Goal: Task Accomplishment & Management: Complete application form

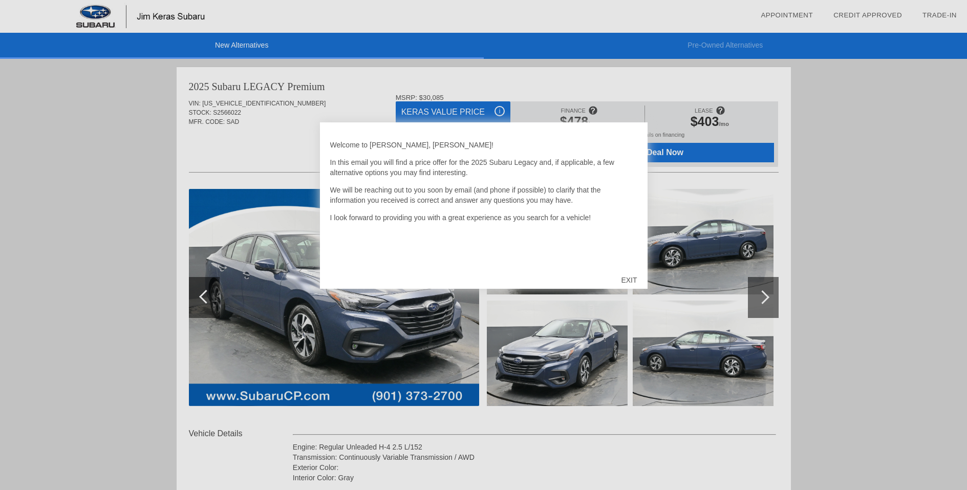
click at [632, 277] on div "EXIT" at bounding box center [628, 280] width 36 height 31
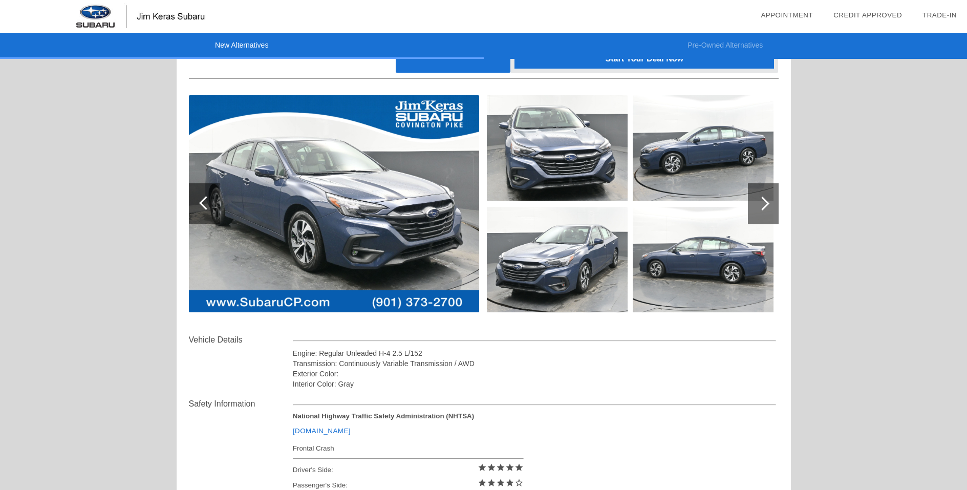
scroll to position [102, 0]
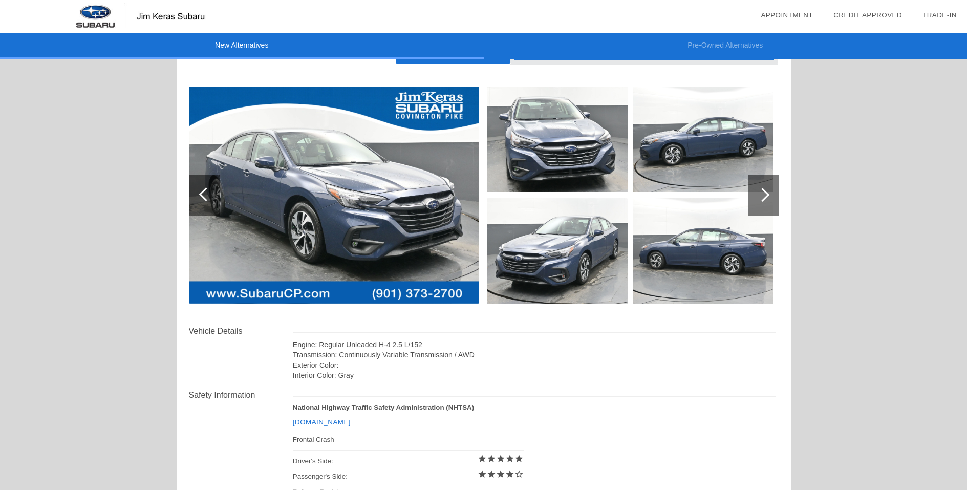
click at [763, 192] on div at bounding box center [762, 195] width 14 height 14
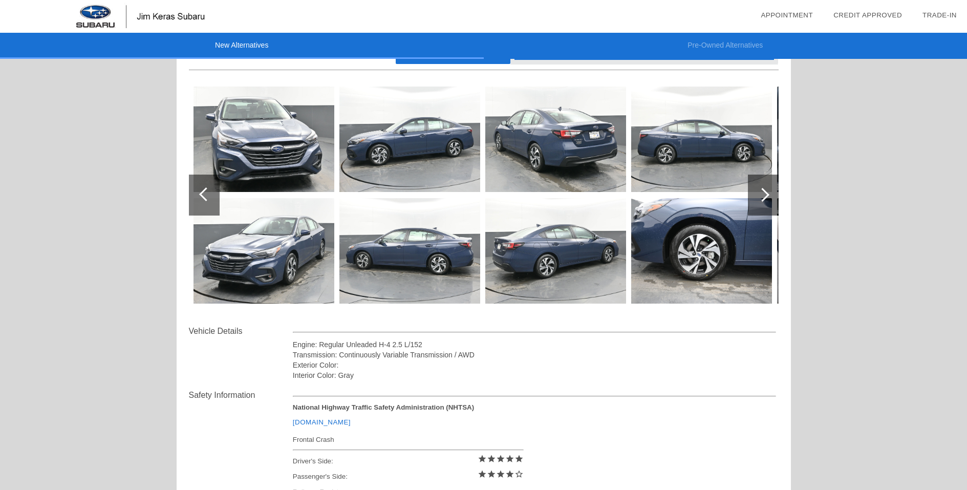
click at [763, 192] on div at bounding box center [762, 195] width 14 height 14
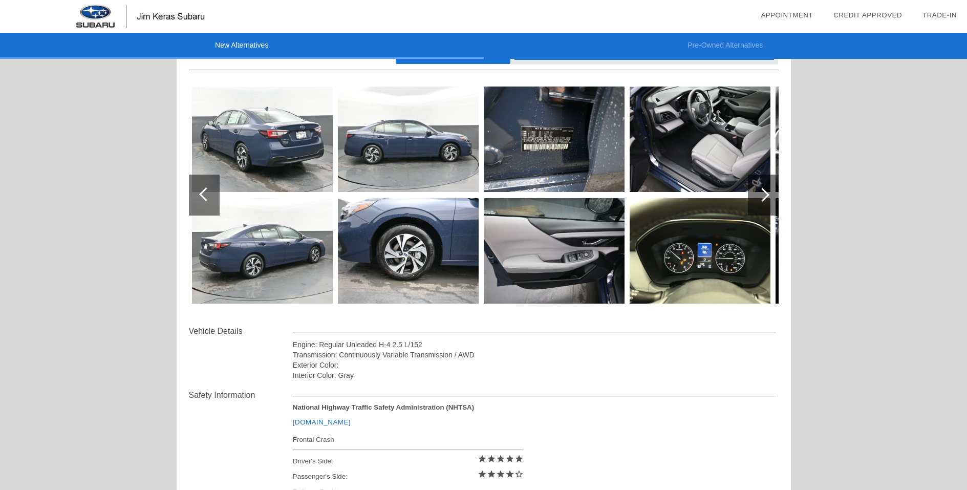
click at [763, 192] on div at bounding box center [762, 195] width 14 height 14
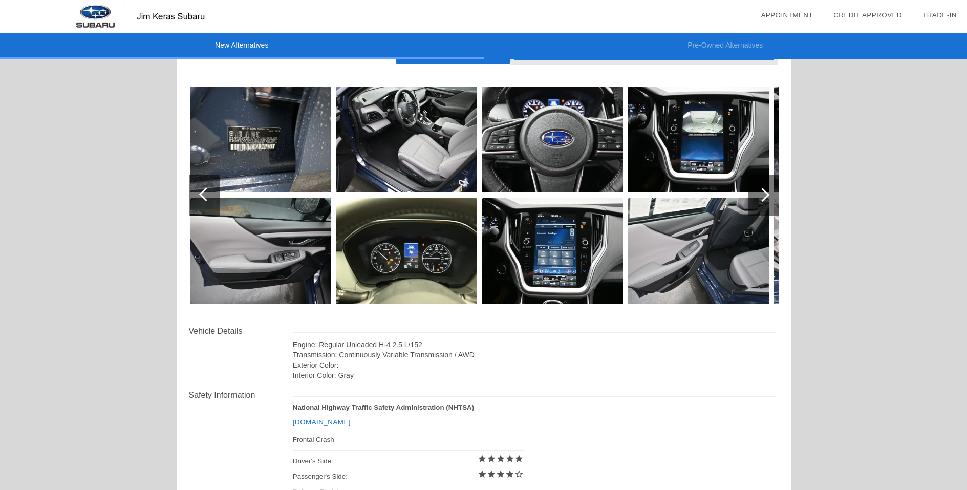
click at [248, 135] on img at bounding box center [260, 138] width 141 height 105
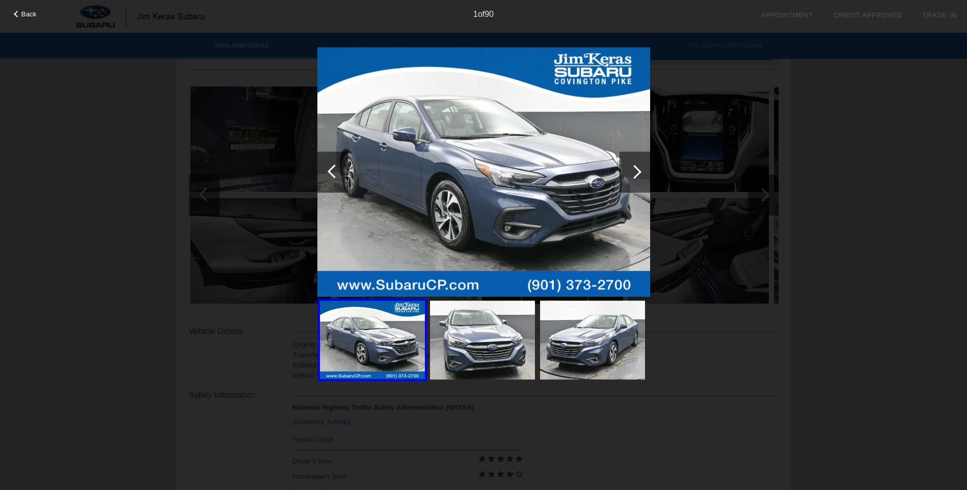
click at [639, 170] on div at bounding box center [634, 172] width 14 height 14
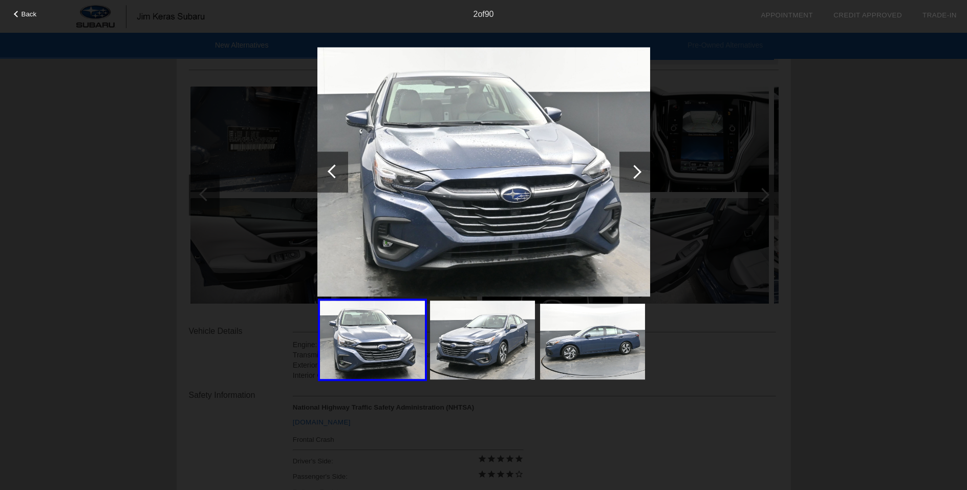
click at [639, 170] on div at bounding box center [634, 172] width 14 height 14
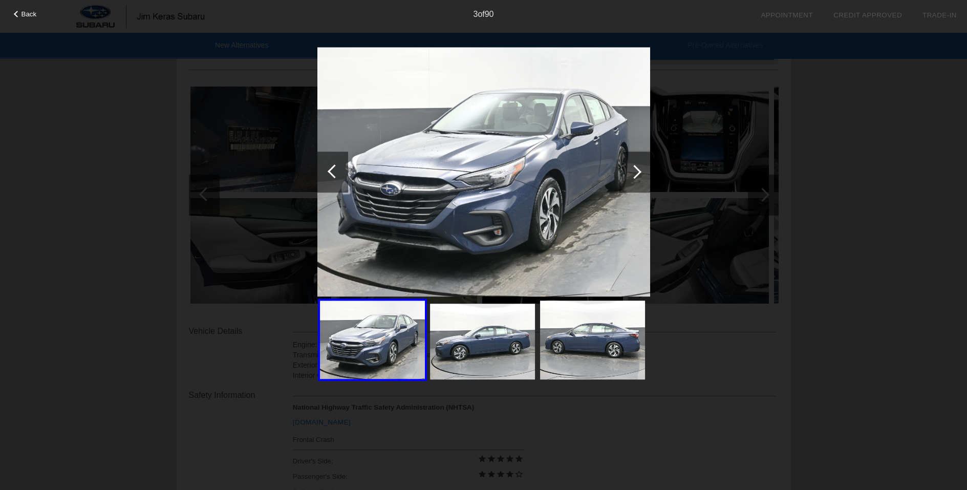
click at [639, 170] on div at bounding box center [634, 172] width 14 height 14
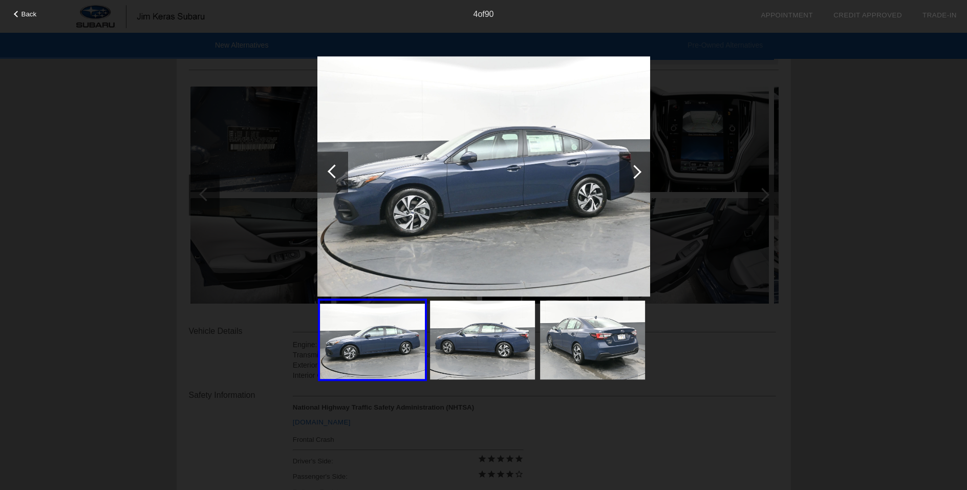
click at [639, 170] on div at bounding box center [634, 172] width 14 height 14
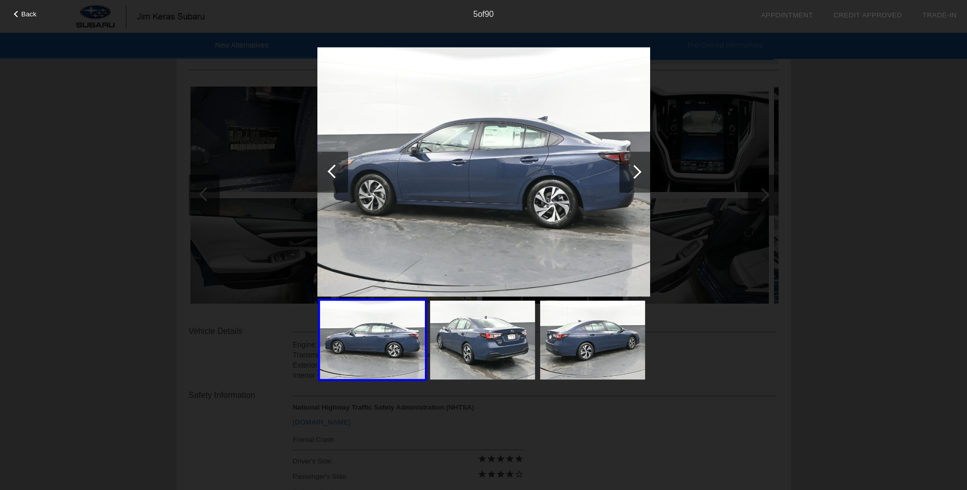
click at [639, 170] on div at bounding box center [634, 172] width 14 height 14
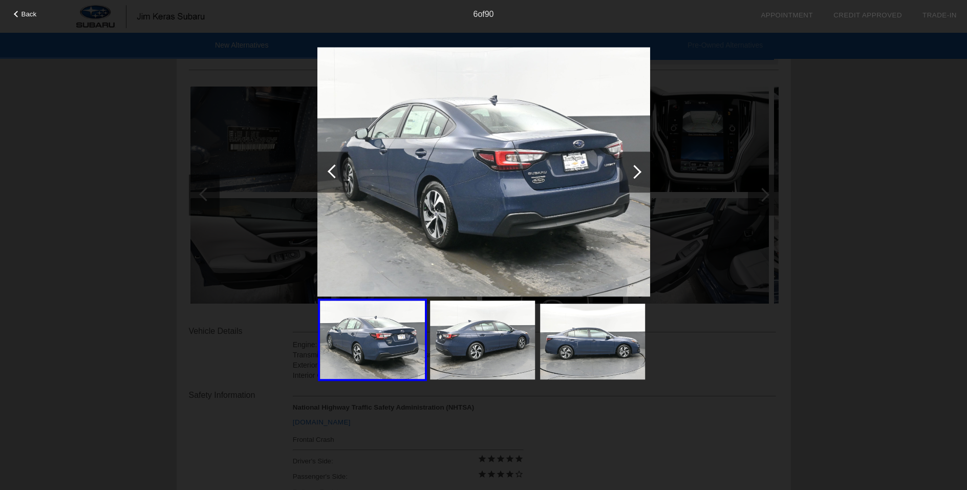
click at [639, 170] on div at bounding box center [634, 172] width 14 height 14
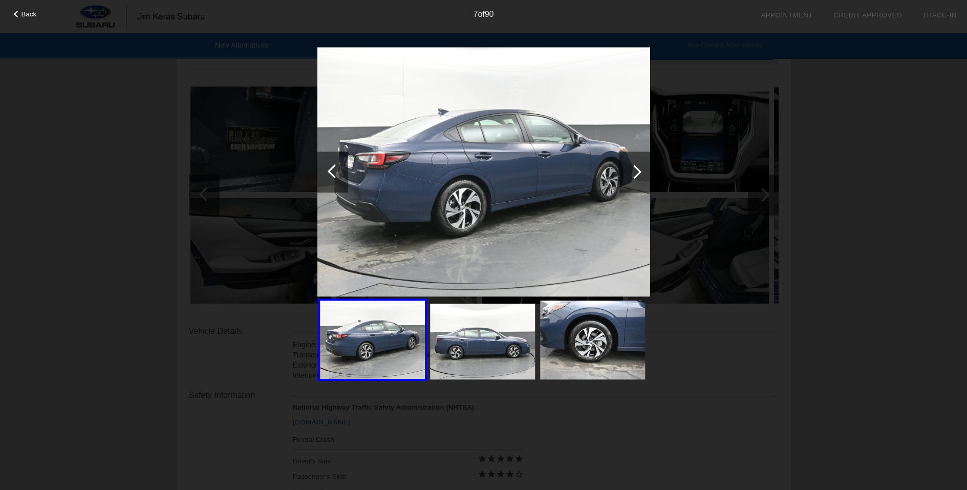
click at [639, 170] on div at bounding box center [634, 172] width 14 height 14
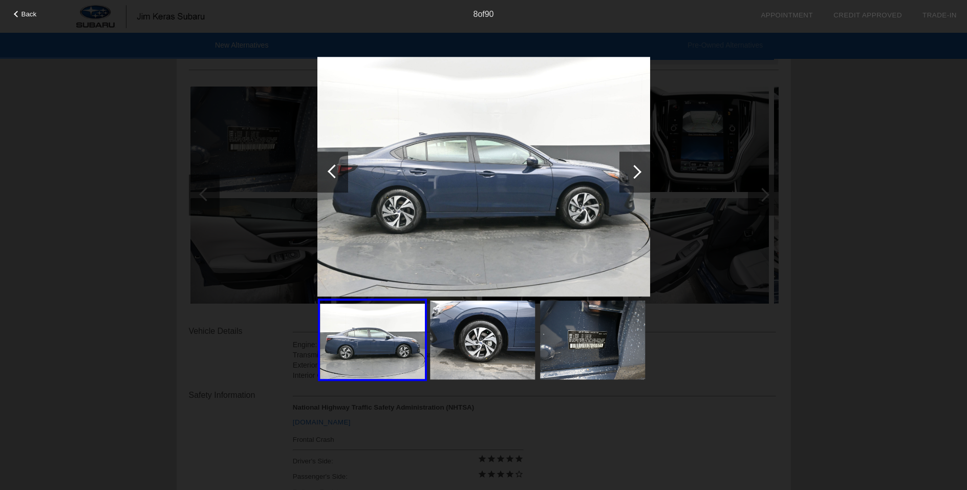
click at [639, 170] on div at bounding box center [634, 172] width 14 height 14
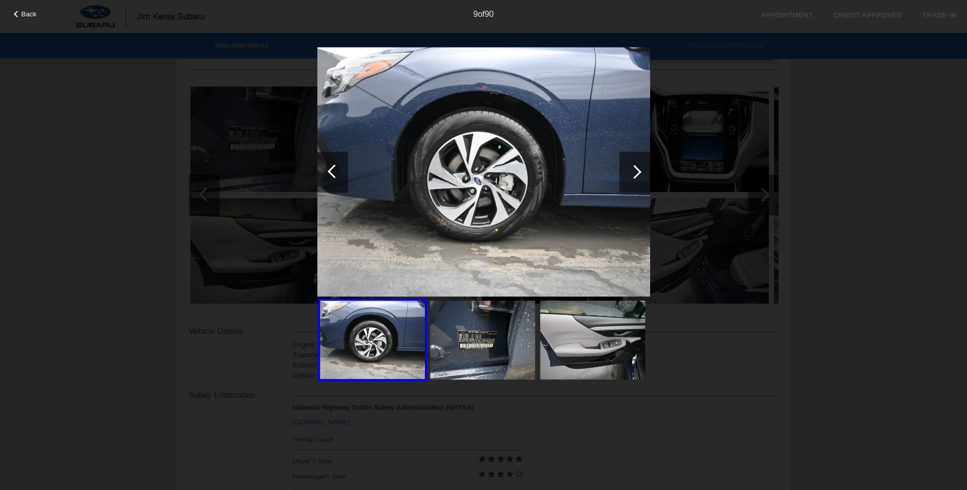
click at [639, 170] on div at bounding box center [634, 172] width 14 height 14
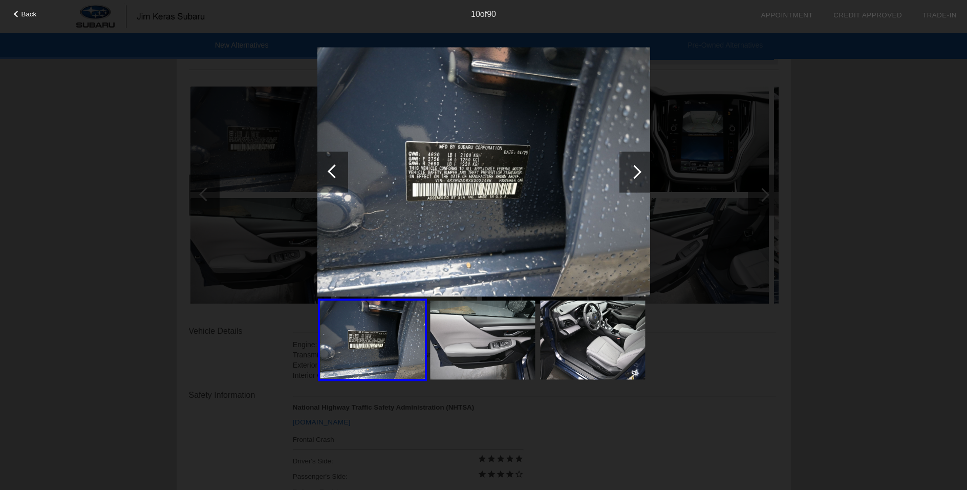
click at [639, 170] on div at bounding box center [634, 172] width 14 height 14
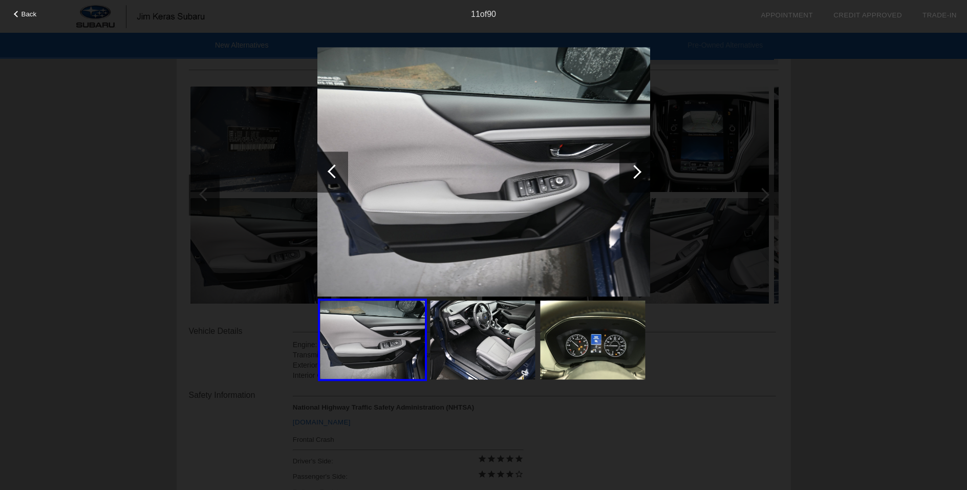
click at [639, 170] on div at bounding box center [634, 172] width 14 height 14
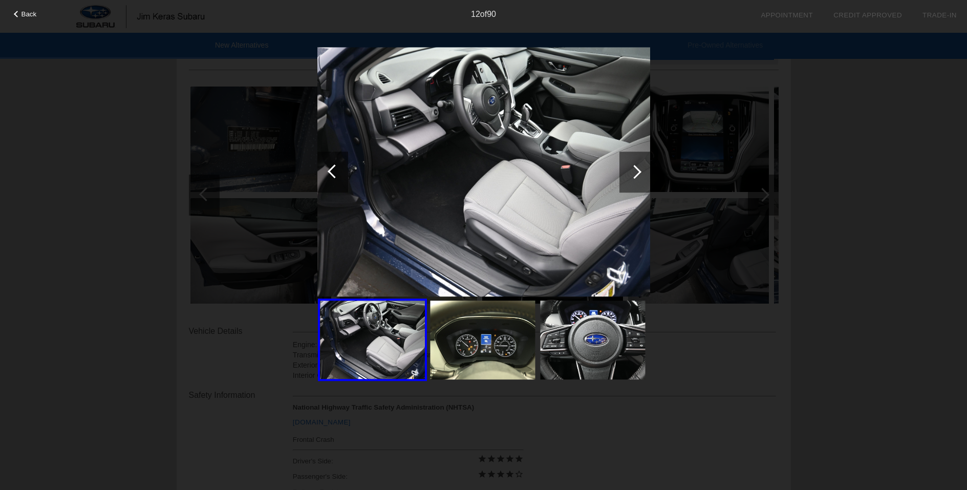
click at [639, 170] on div at bounding box center [634, 172] width 14 height 14
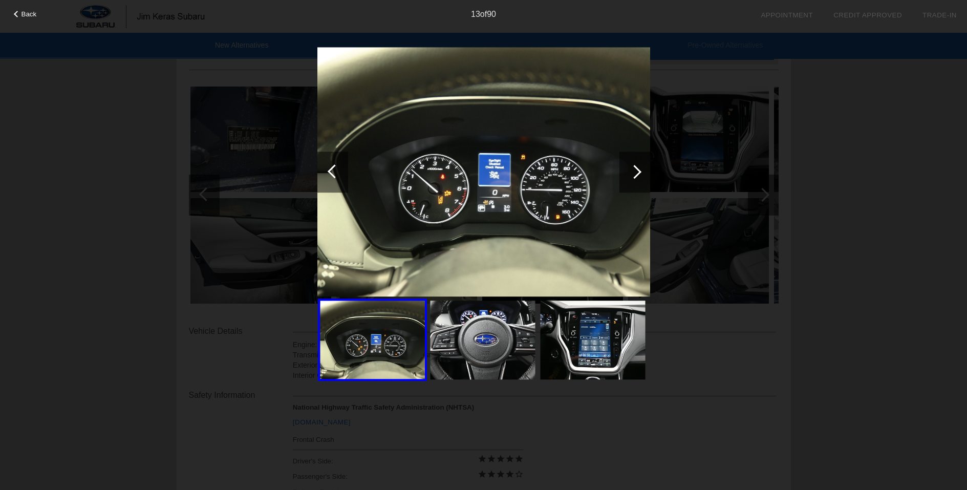
click at [639, 170] on div at bounding box center [634, 172] width 14 height 14
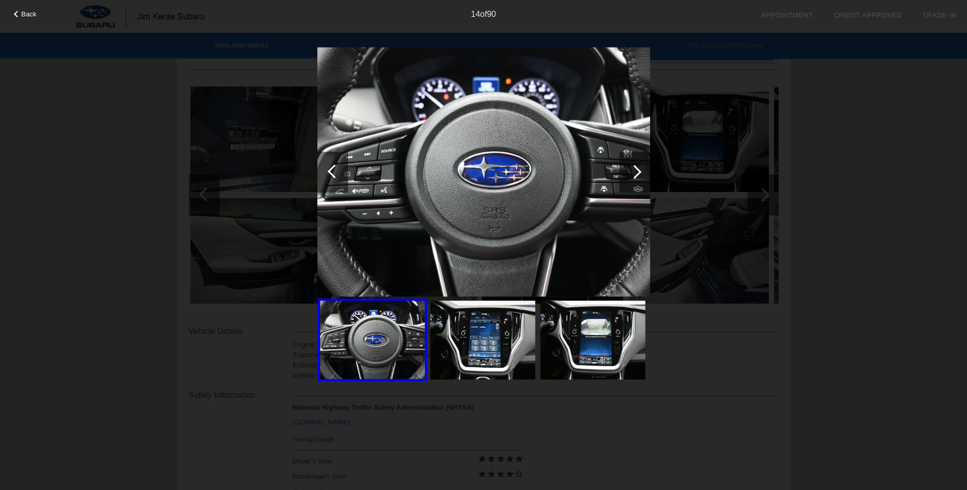
click at [639, 170] on div at bounding box center [634, 172] width 14 height 14
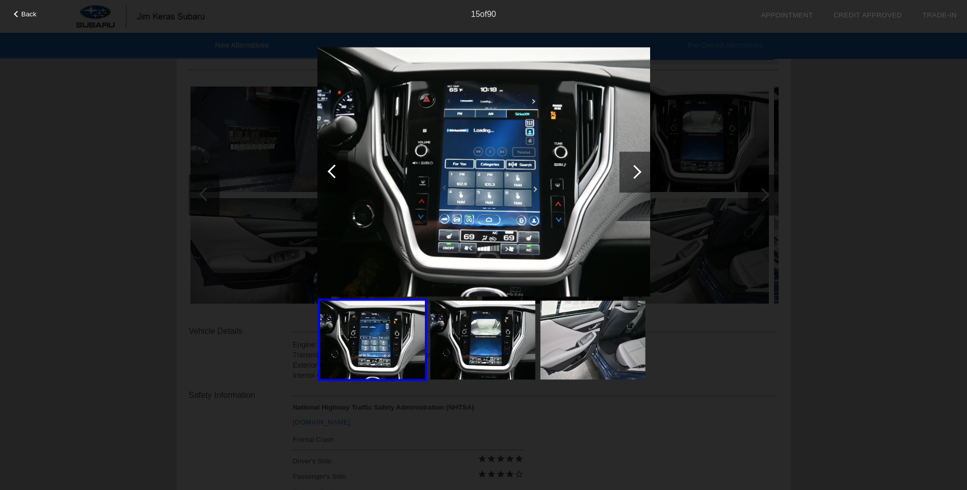
click at [639, 170] on div at bounding box center [634, 172] width 14 height 14
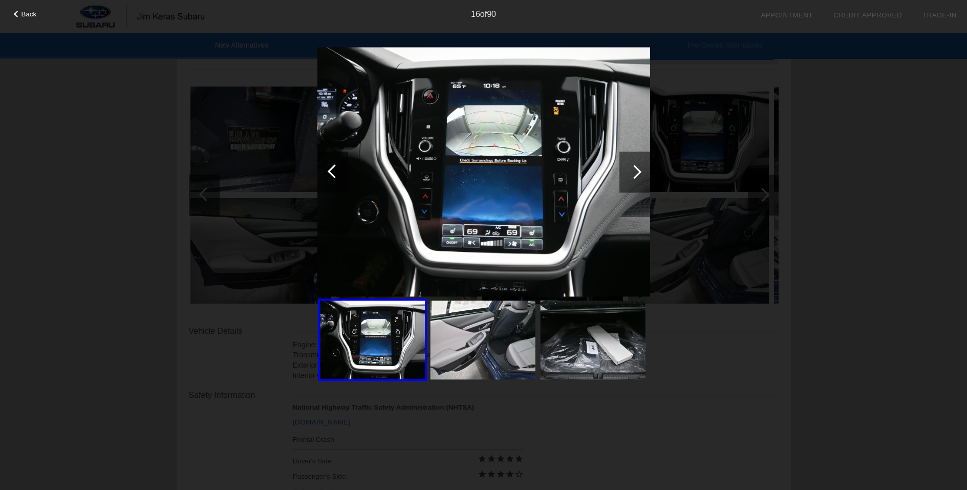
click at [639, 170] on div at bounding box center [634, 172] width 14 height 14
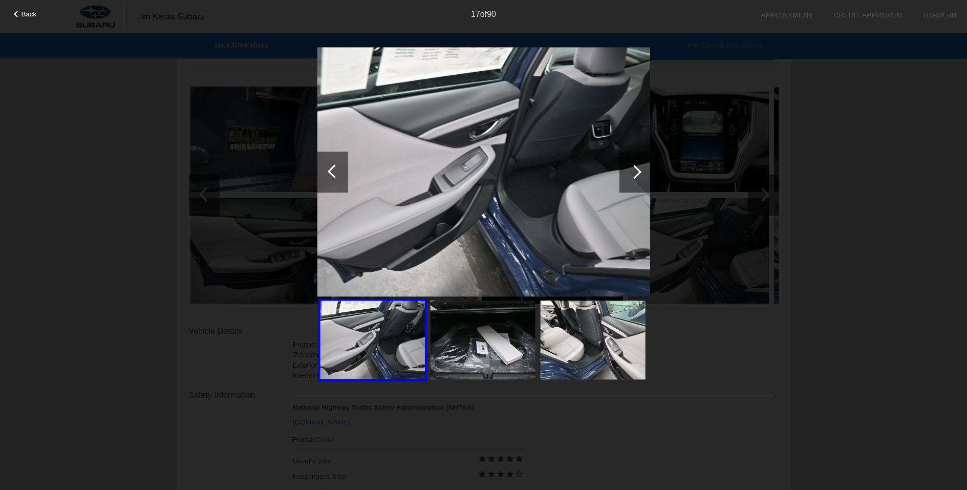
click at [639, 170] on div at bounding box center [634, 172] width 14 height 14
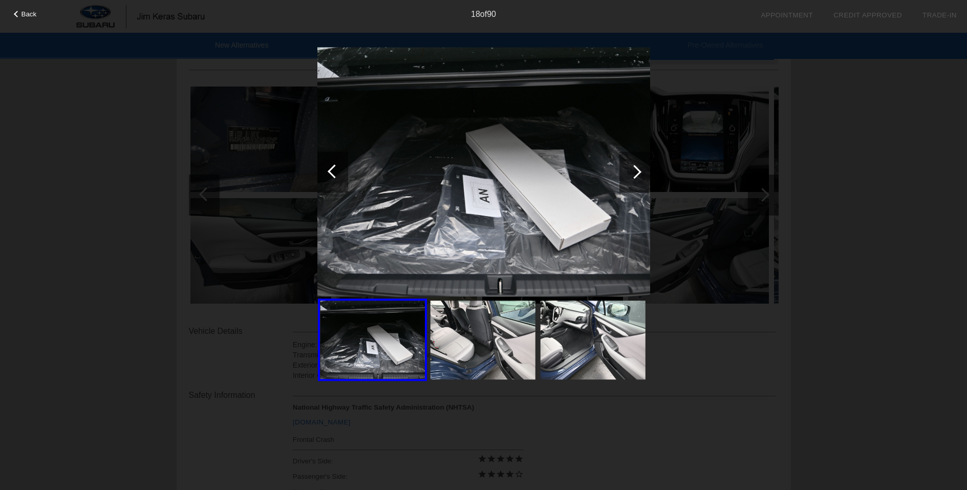
click at [639, 170] on div at bounding box center [634, 172] width 14 height 14
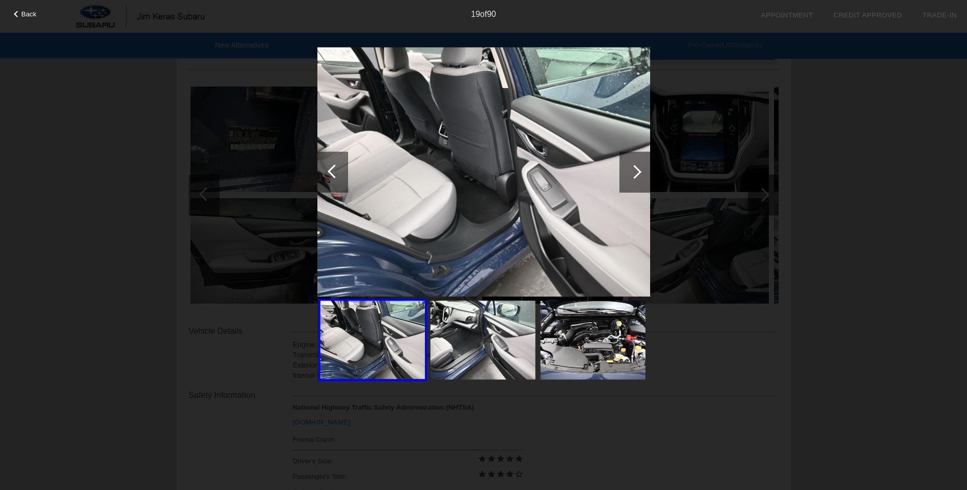
click at [639, 170] on div at bounding box center [634, 172] width 14 height 14
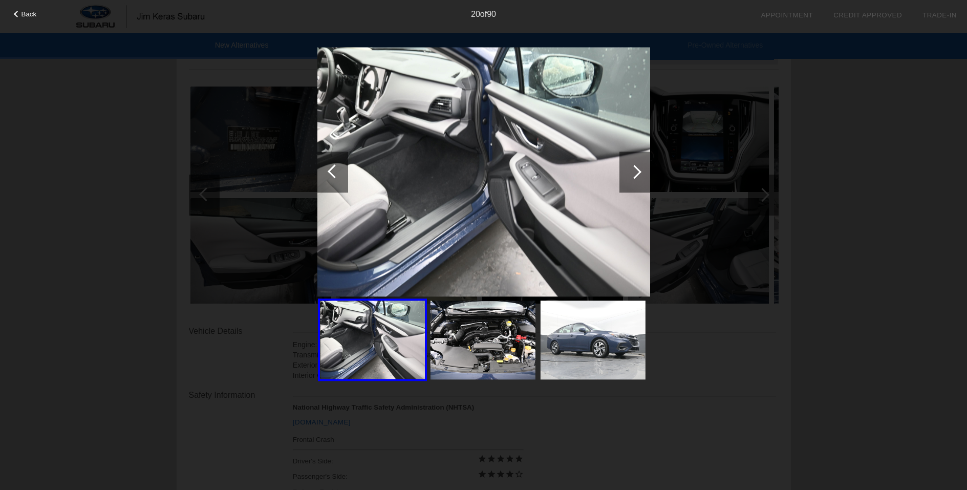
click at [639, 170] on div at bounding box center [634, 172] width 14 height 14
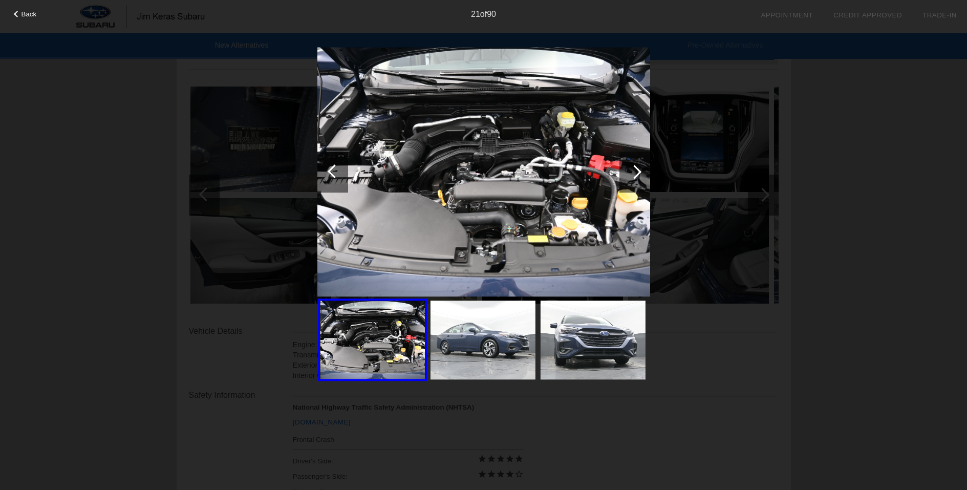
click at [639, 170] on div at bounding box center [634, 172] width 14 height 14
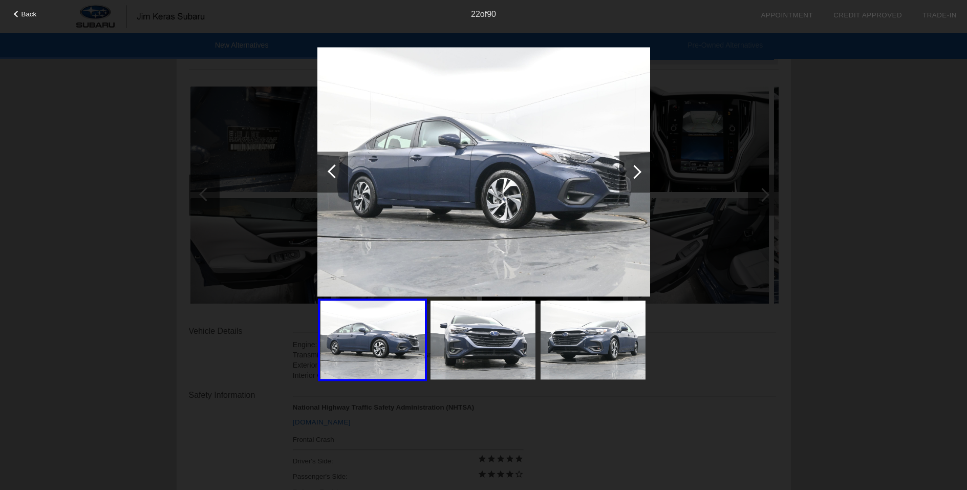
click at [639, 170] on div at bounding box center [634, 172] width 14 height 14
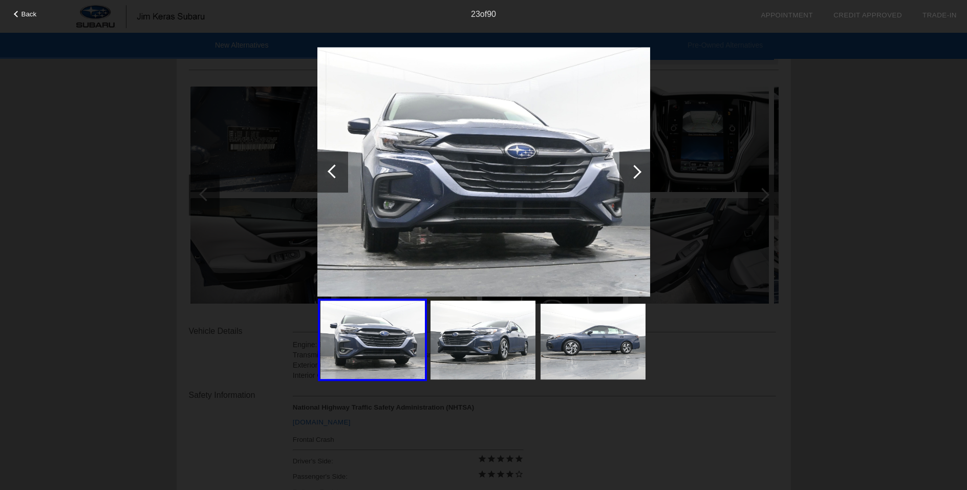
click at [639, 170] on div at bounding box center [634, 172] width 14 height 14
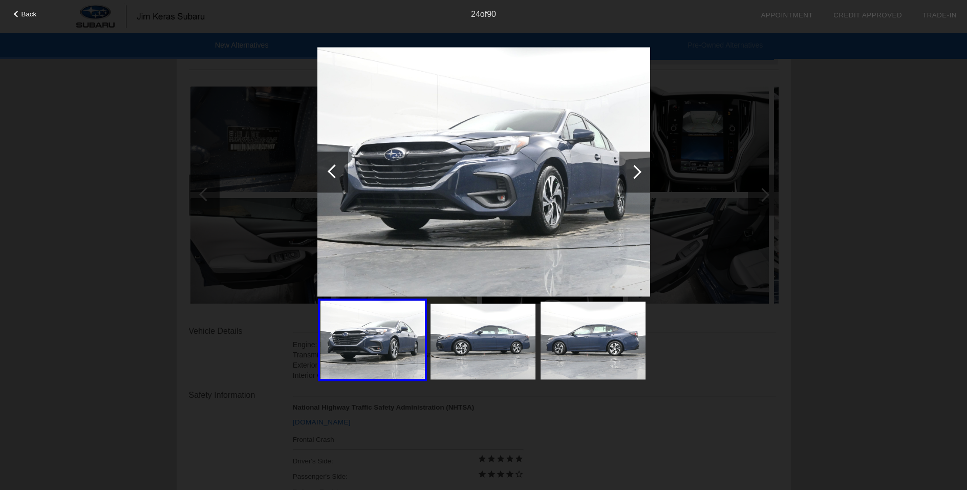
click at [639, 170] on div at bounding box center [634, 172] width 14 height 14
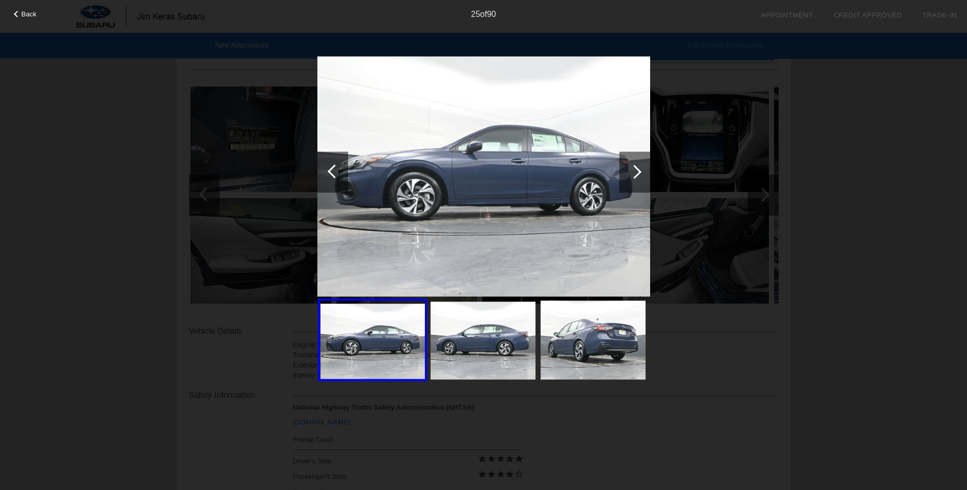
click at [639, 170] on div at bounding box center [634, 172] width 14 height 14
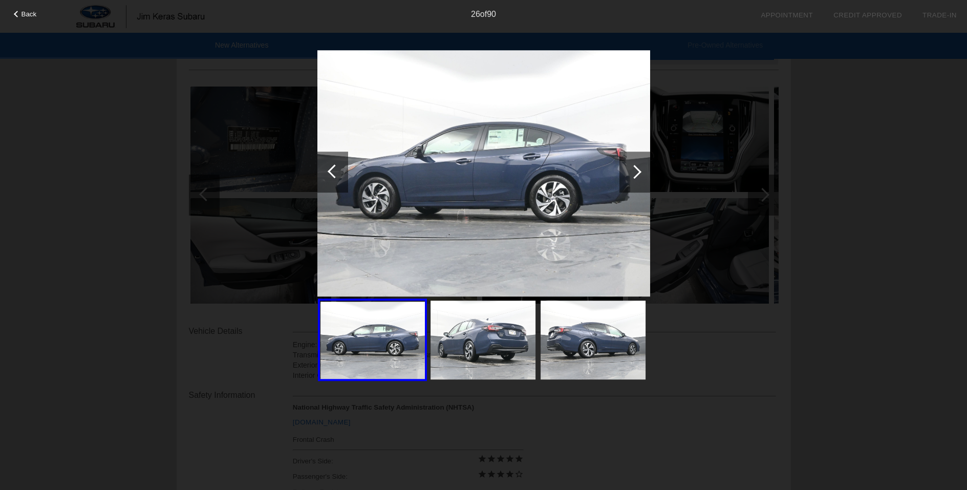
click at [639, 170] on div at bounding box center [634, 172] width 14 height 14
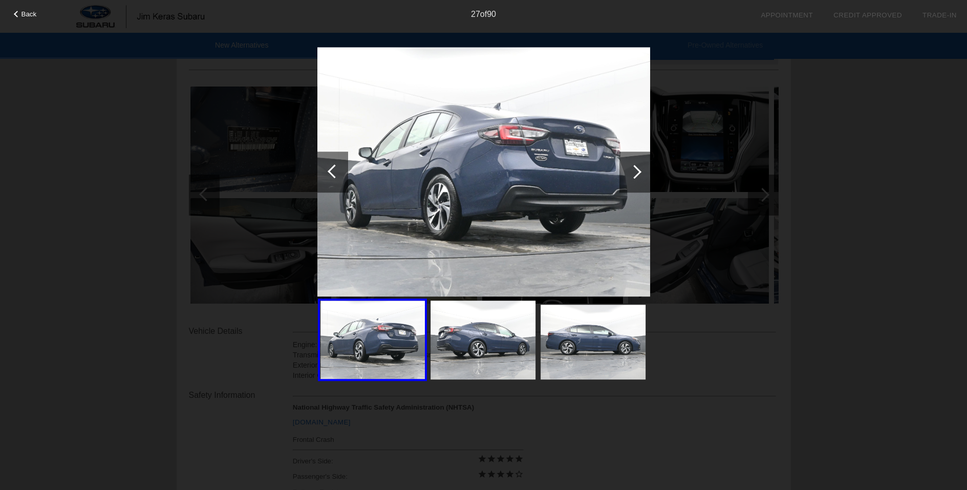
click at [639, 170] on div at bounding box center [634, 172] width 14 height 14
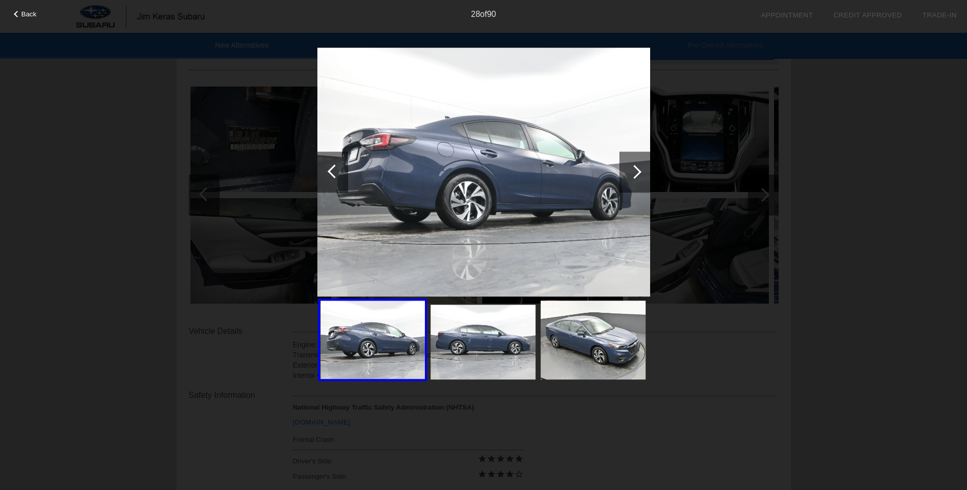
click at [639, 170] on div at bounding box center [634, 172] width 14 height 14
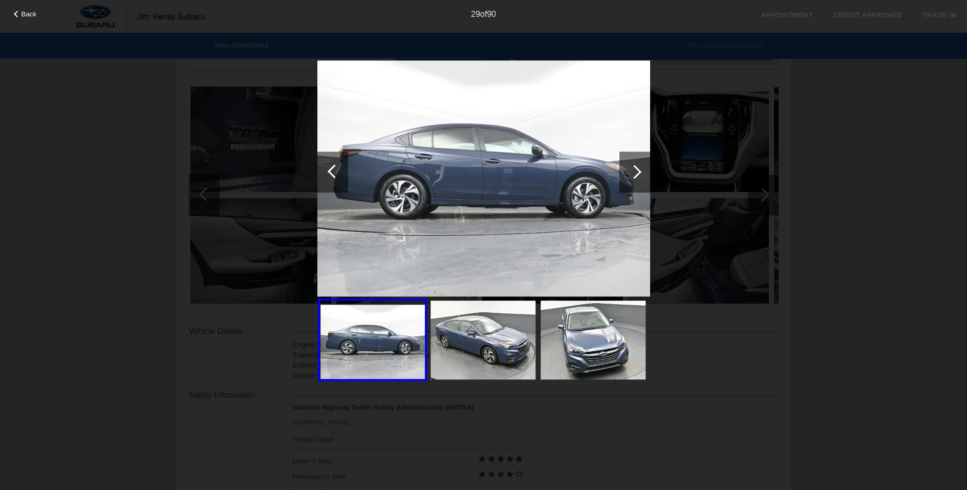
click at [639, 170] on div at bounding box center [634, 172] width 14 height 14
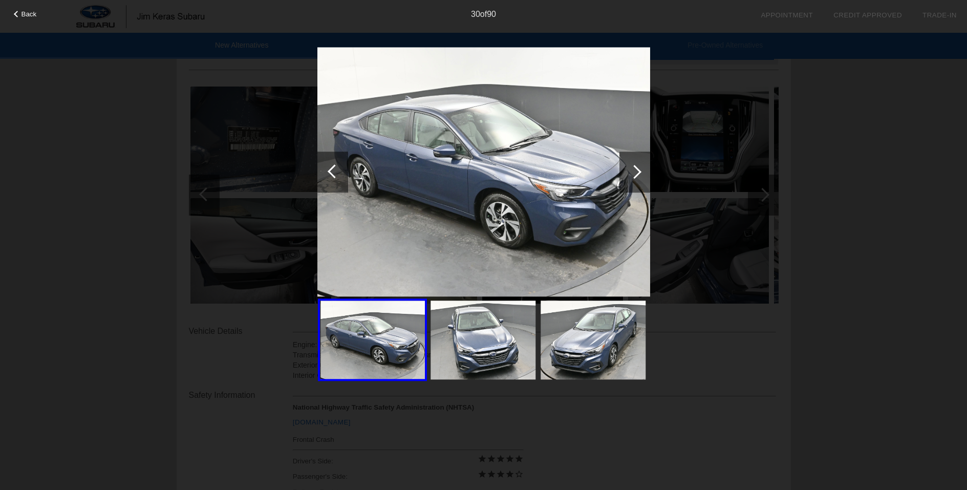
click at [639, 170] on div at bounding box center [634, 172] width 14 height 14
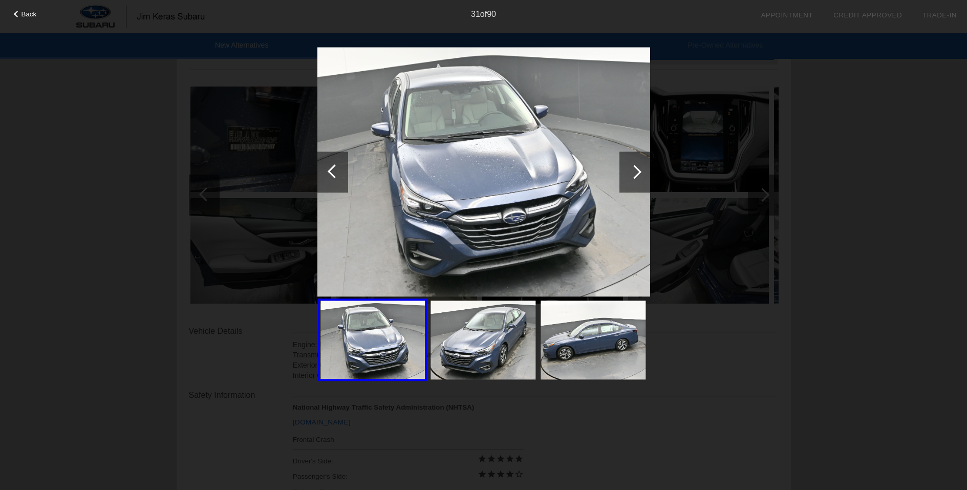
click at [638, 168] on div at bounding box center [634, 172] width 14 height 14
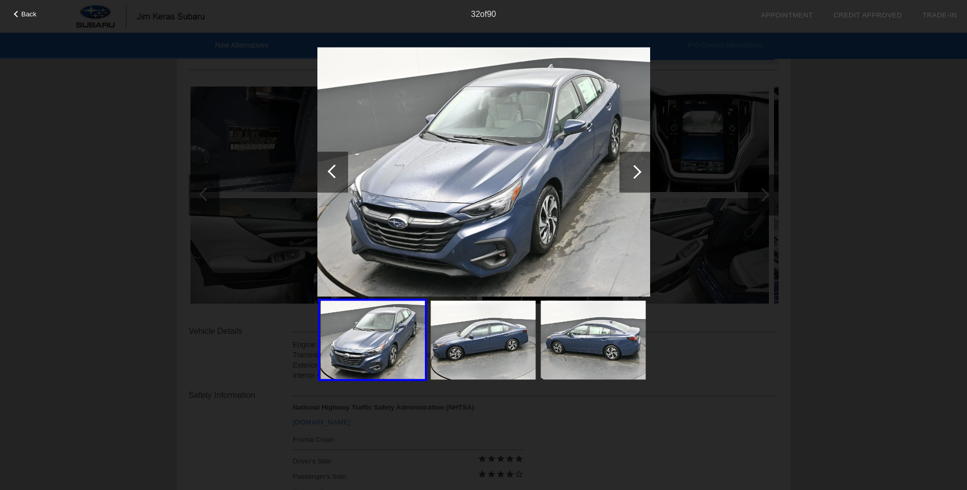
click at [638, 168] on div at bounding box center [634, 172] width 14 height 14
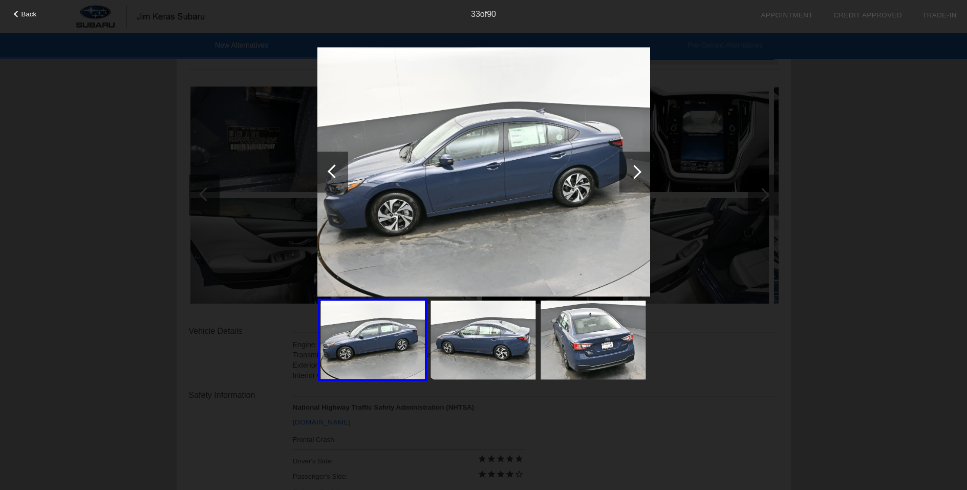
click at [638, 168] on div at bounding box center [634, 172] width 14 height 14
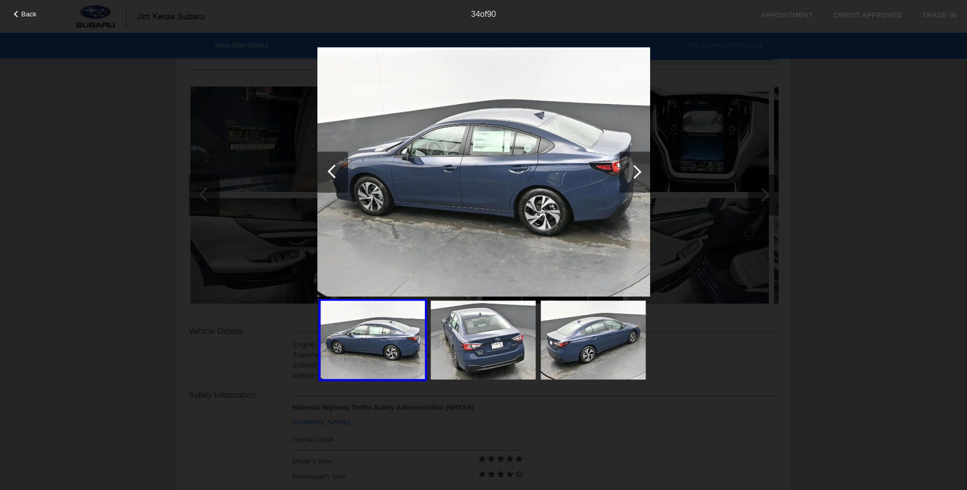
click at [638, 168] on div at bounding box center [634, 172] width 14 height 14
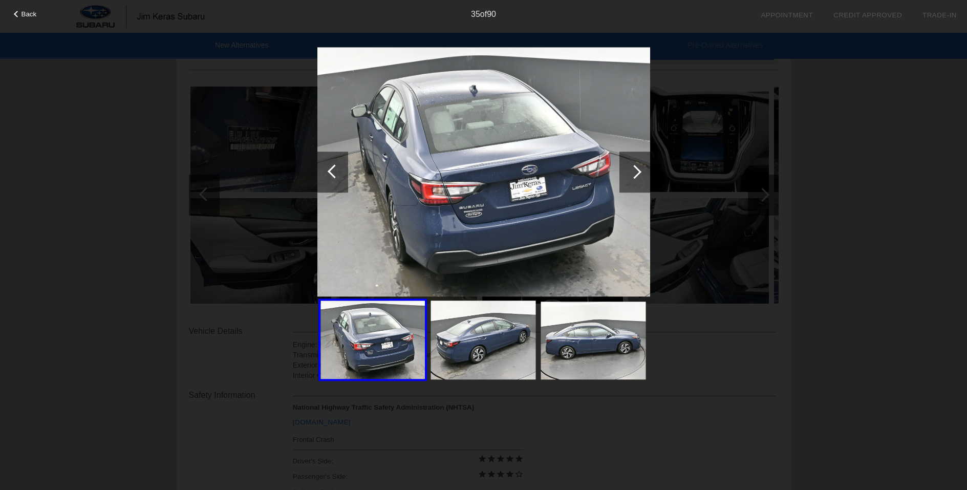
click at [638, 168] on div at bounding box center [634, 172] width 14 height 14
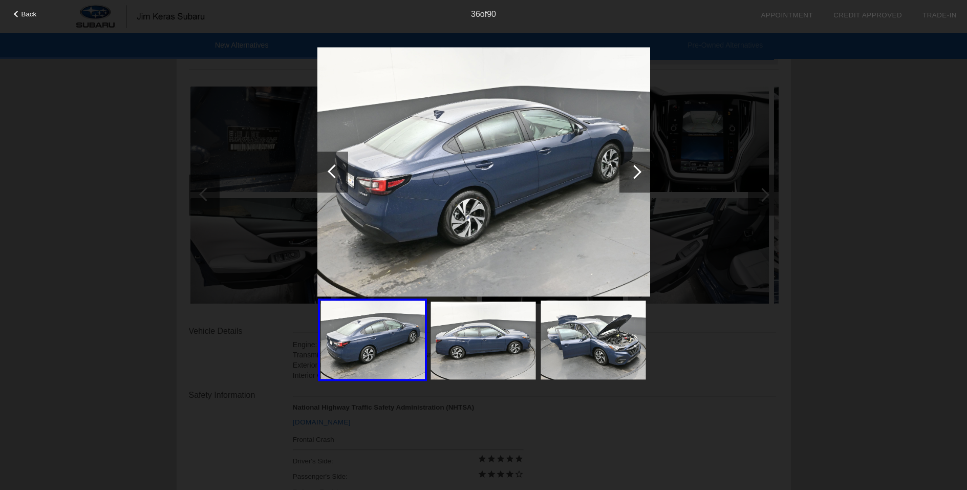
click at [630, 165] on div at bounding box center [634, 171] width 31 height 41
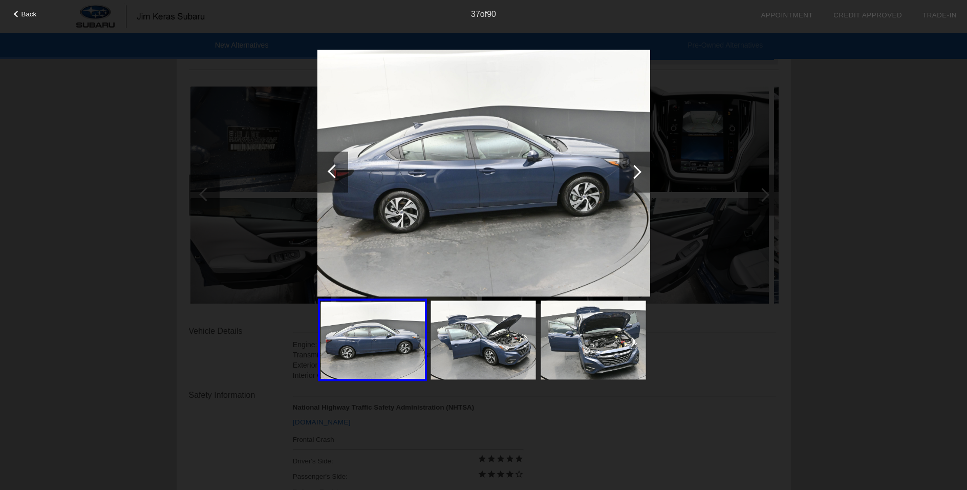
click at [630, 166] on div at bounding box center [634, 171] width 31 height 41
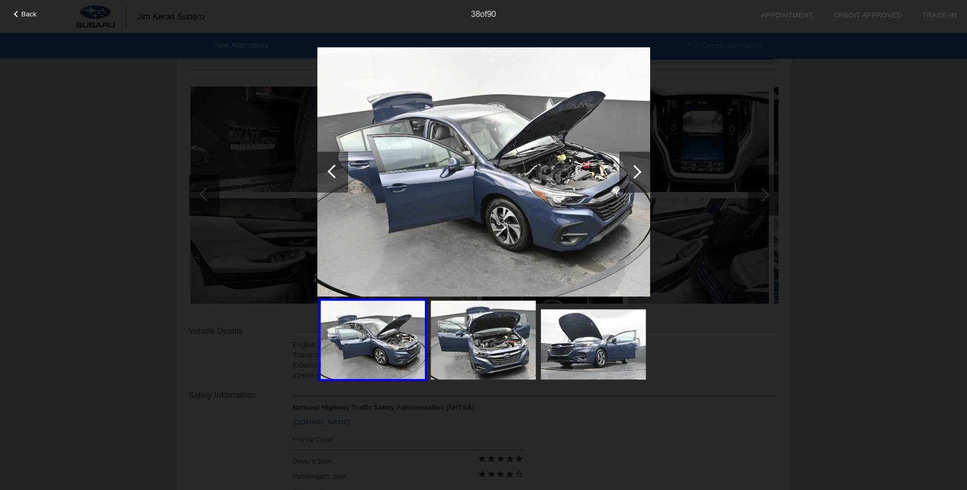
click at [630, 165] on div at bounding box center [634, 171] width 31 height 41
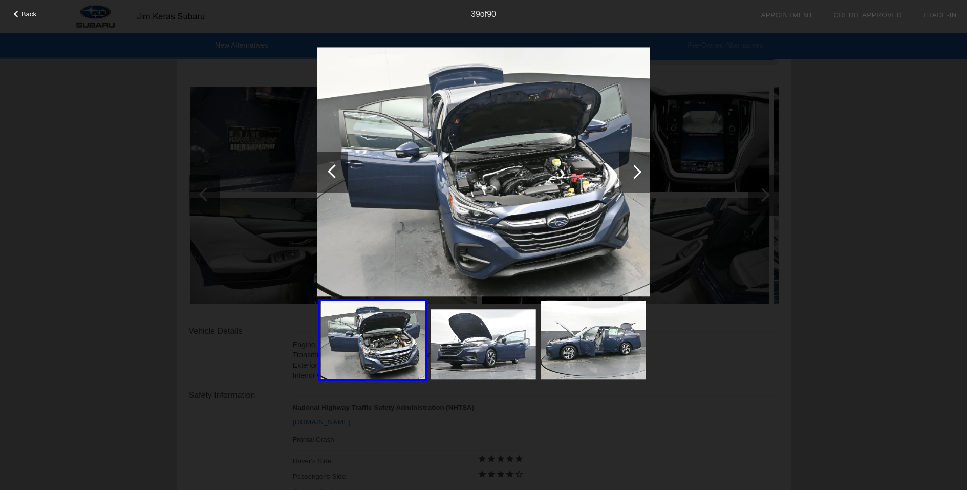
click at [630, 165] on div at bounding box center [634, 171] width 31 height 41
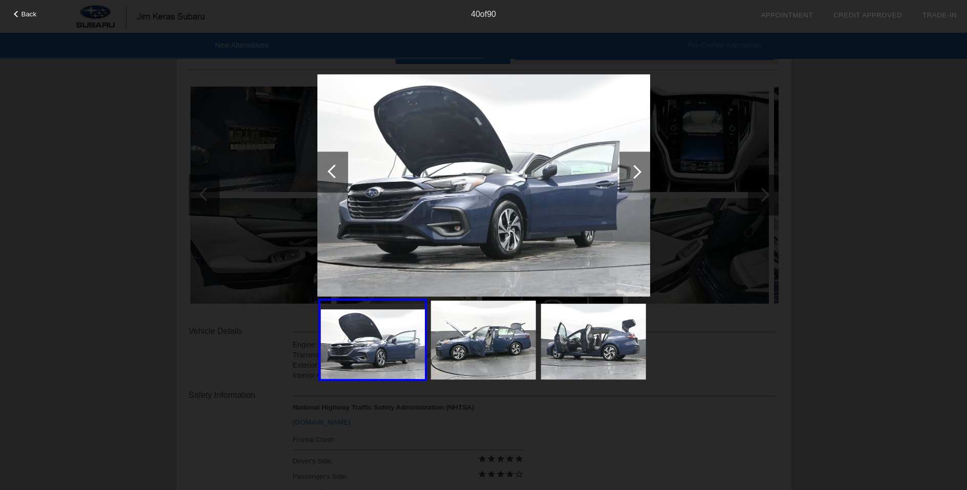
click at [630, 165] on div at bounding box center [634, 171] width 31 height 41
